Goal: Task Accomplishment & Management: Use online tool/utility

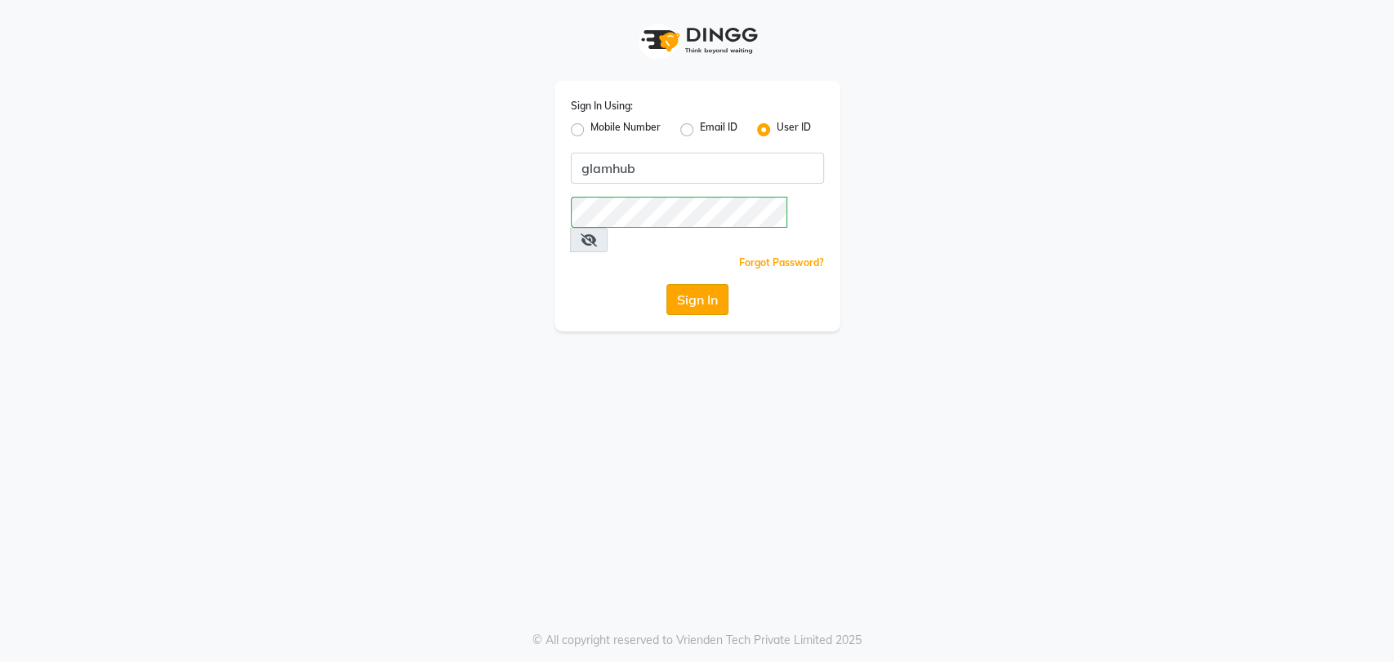
click at [706, 284] on button "Sign In" at bounding box center [698, 299] width 62 height 31
click at [694, 284] on button "Sign In" at bounding box center [698, 299] width 62 height 31
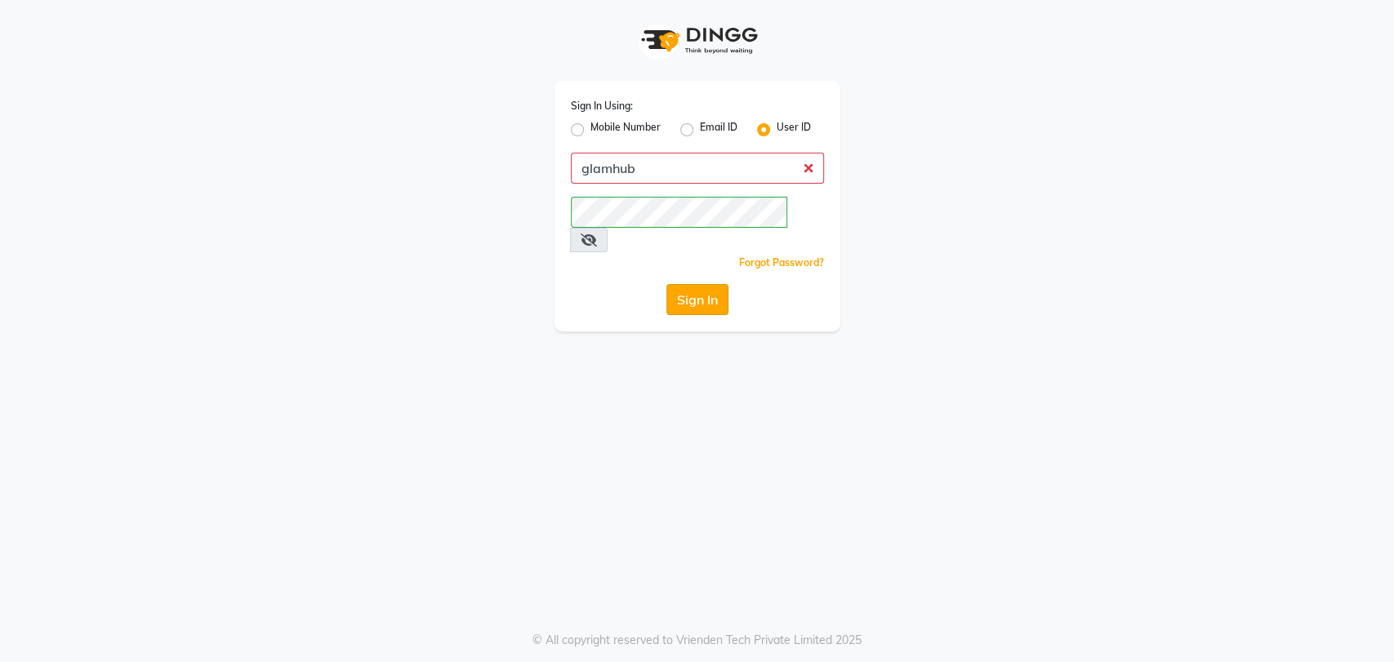
click at [694, 284] on button "Sign In" at bounding box center [698, 299] width 62 height 31
click at [712, 284] on button "Sign In" at bounding box center [698, 299] width 62 height 31
type input "glamhub"
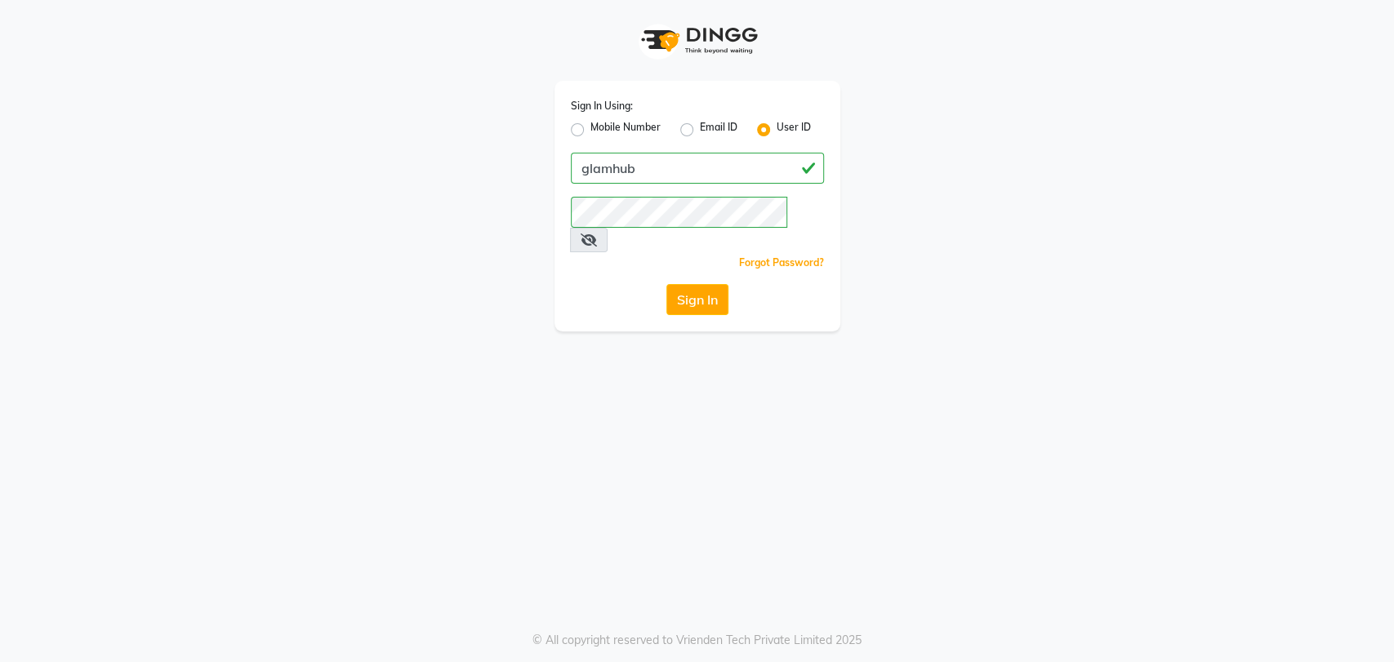
click at [710, 284] on button "Sign In" at bounding box center [698, 299] width 62 height 31
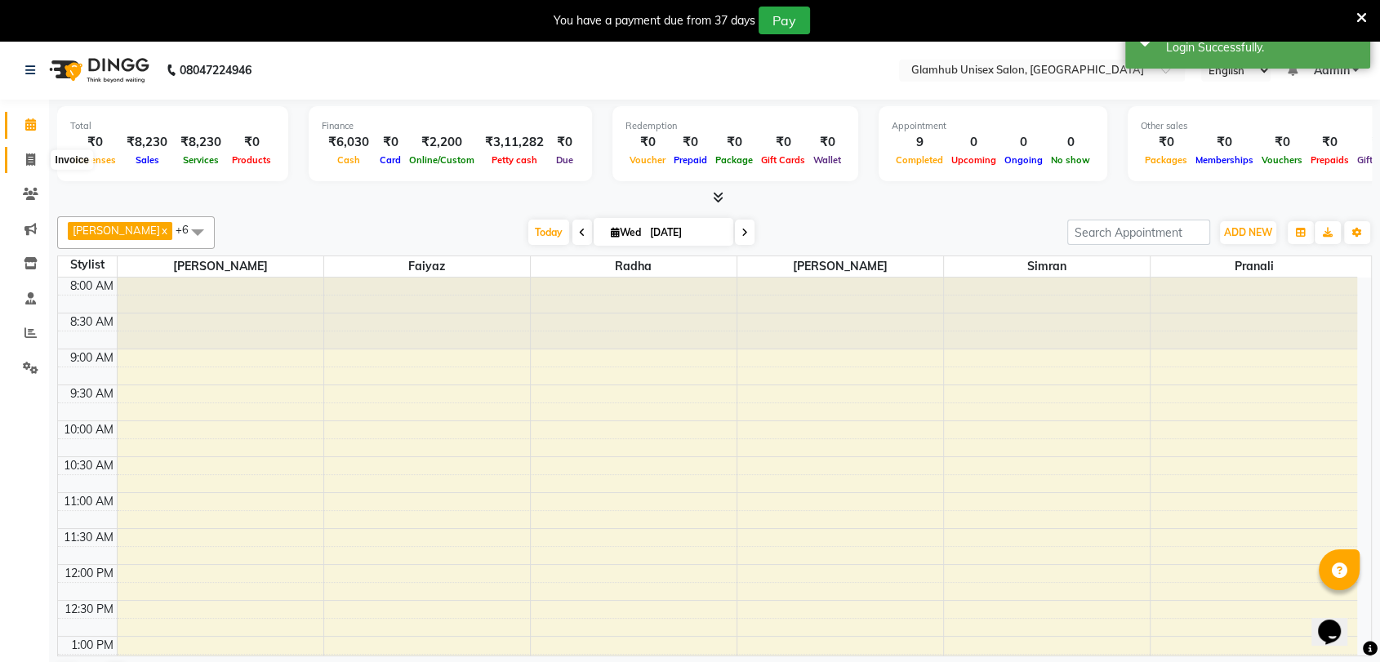
click at [27, 158] on icon at bounding box center [30, 160] width 9 height 12
select select "7771"
select select "service"
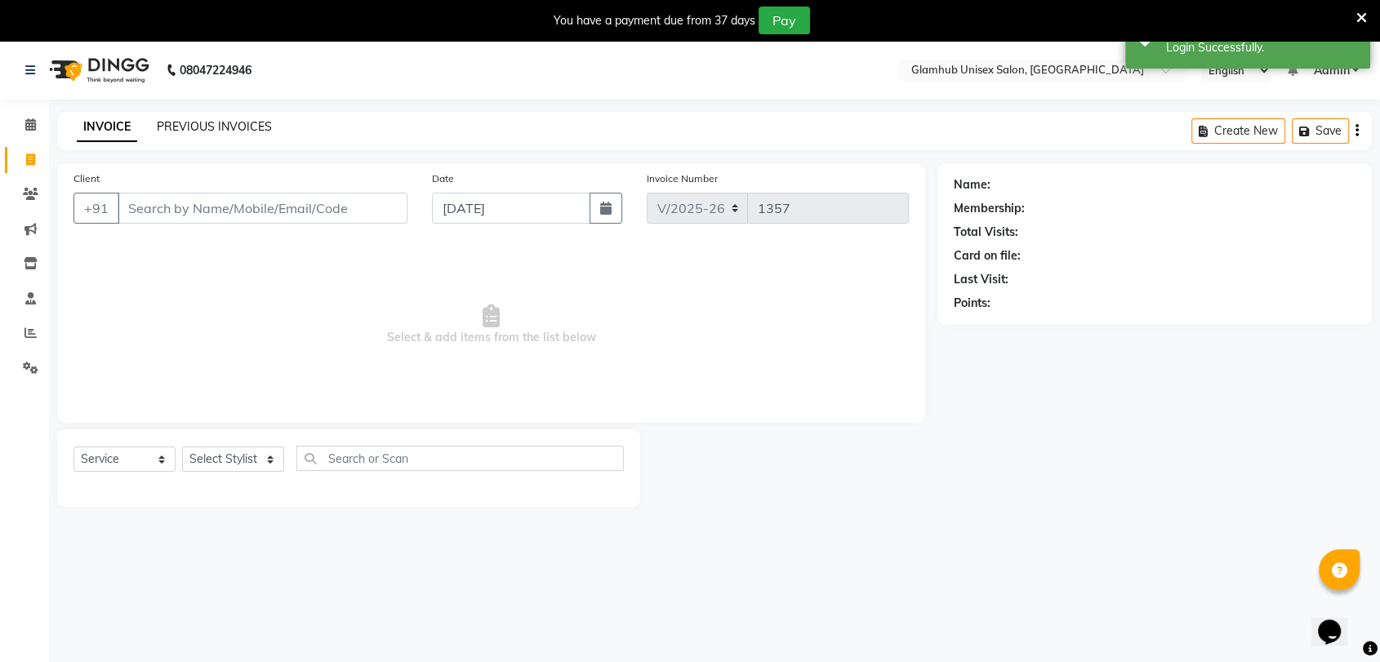
click at [235, 123] on link "PREVIOUS INVOICES" at bounding box center [214, 126] width 115 height 15
